Goal: Task Accomplishment & Management: Use online tool/utility

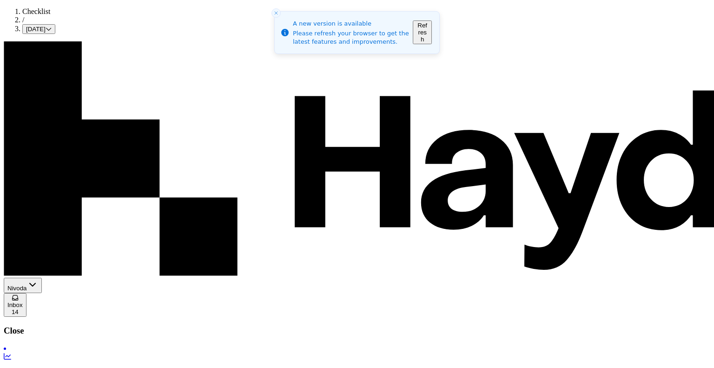
click at [432, 33] on button "Refresh" at bounding box center [422, 32] width 19 height 24
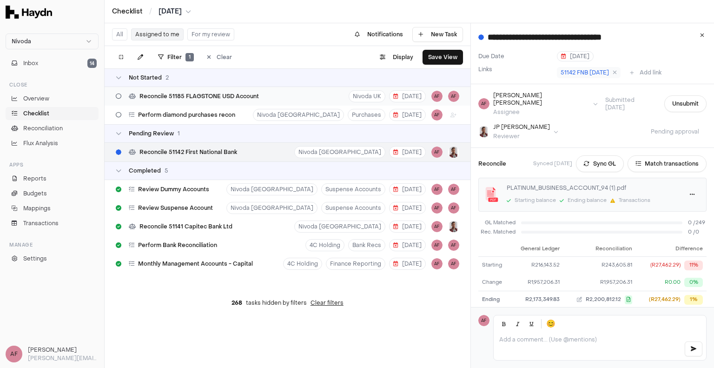
click at [228, 98] on span "Reconcile 51185 FLAGSTONE USD Account" at bounding box center [200, 96] width 120 height 7
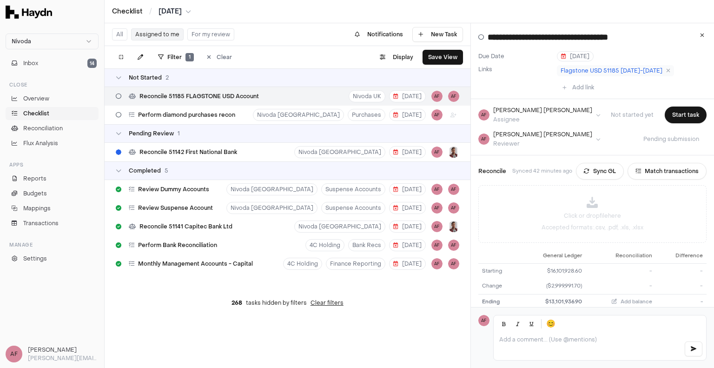
click at [198, 30] on button "For my review" at bounding box center [210, 34] width 47 height 12
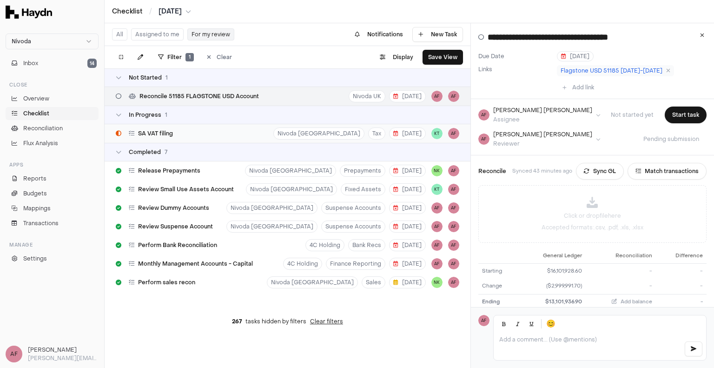
click at [236, 133] on div "SA VAT filing Nivoda South Africa Tax 20 Aug KT AF" at bounding box center [288, 133] width 366 height 19
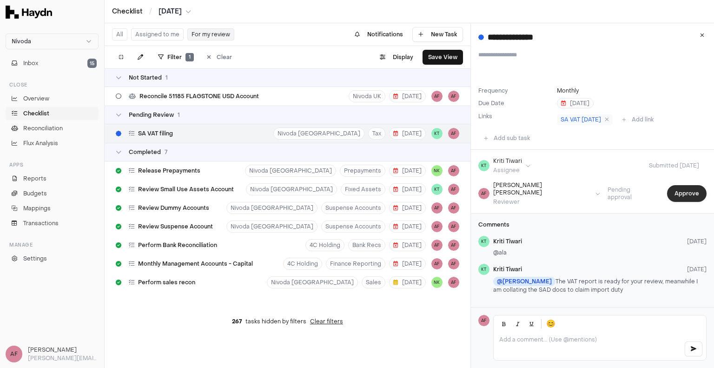
click at [675, 193] on button "Approve" at bounding box center [687, 193] width 40 height 17
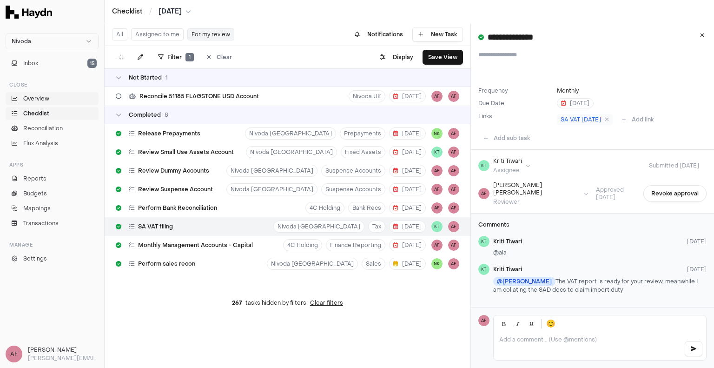
click at [42, 99] on span "Overview" at bounding box center [36, 98] width 26 height 8
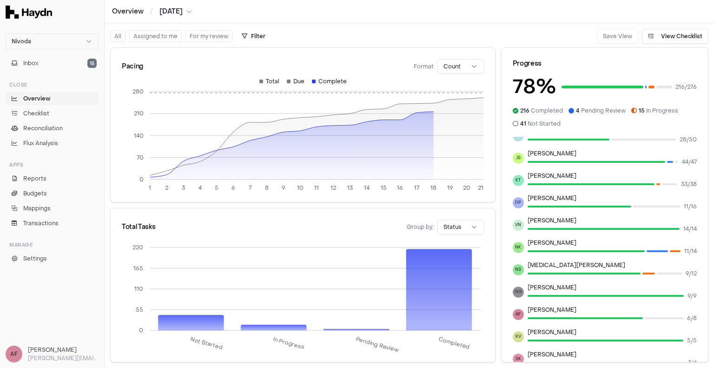
scroll to position [62, 0]
click at [661, 317] on div at bounding box center [664, 317] width 39 height 2
click at [166, 38] on button "Assigned to me" at bounding box center [155, 36] width 53 height 12
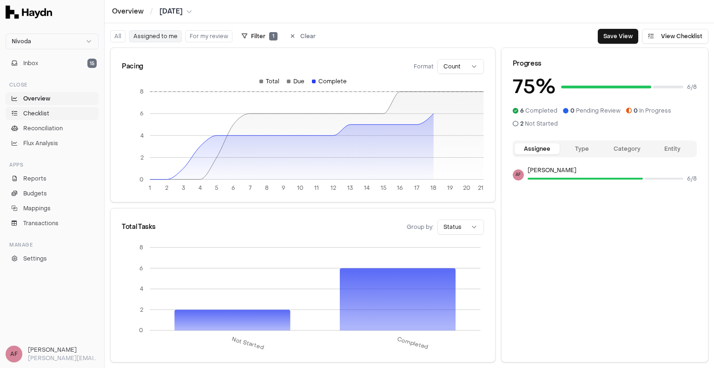
click at [52, 114] on link "Checklist" at bounding box center [52, 113] width 93 height 13
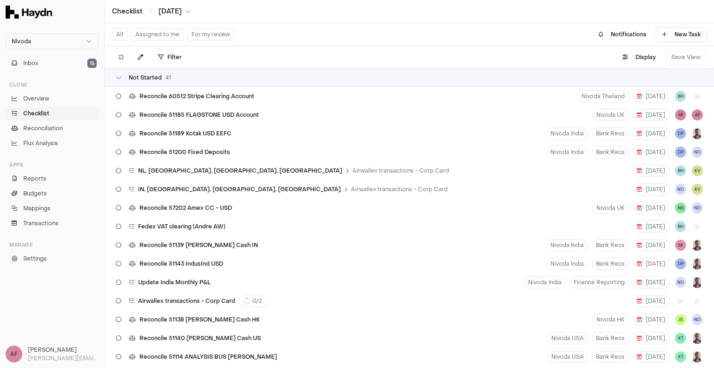
click at [155, 29] on button "Assigned to me" at bounding box center [157, 34] width 53 height 12
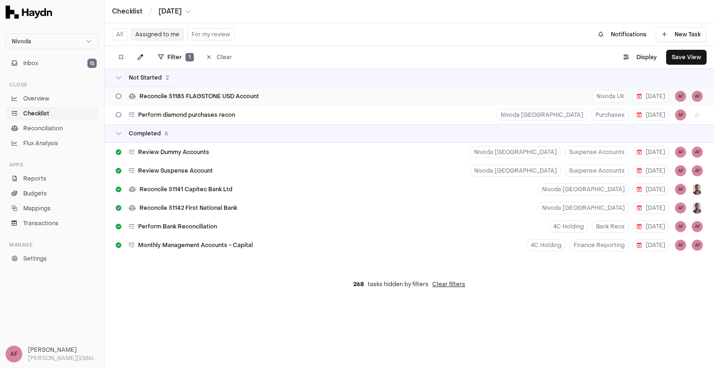
click at [245, 102] on div "Reconcile 51185 FLAGSTONE USD Account" at bounding box center [187, 96] width 151 height 18
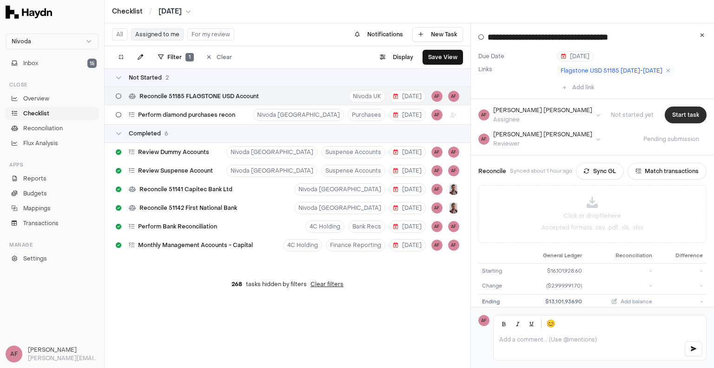
click at [668, 117] on button "Start task" at bounding box center [686, 115] width 42 height 17
